Goal: Task Accomplishment & Management: Use online tool/utility

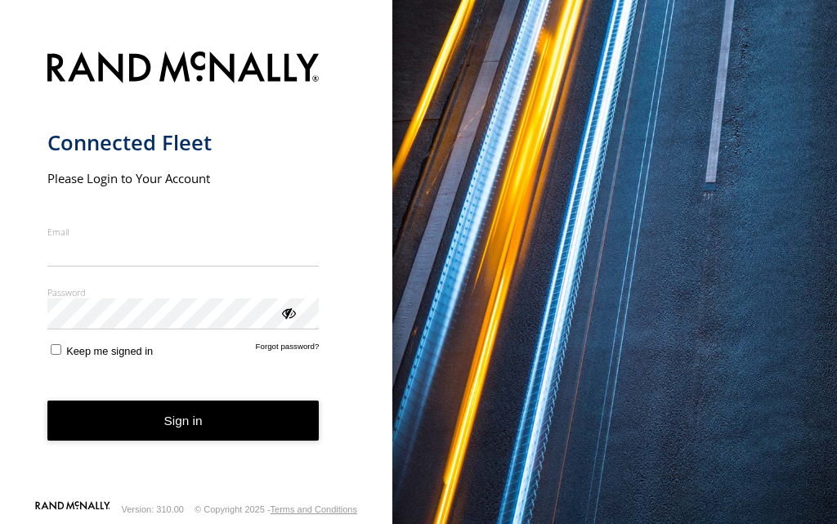
click at [105, 428] on button "Sign in" at bounding box center [183, 421] width 272 height 40
